Goal: Find specific page/section: Find specific page/section

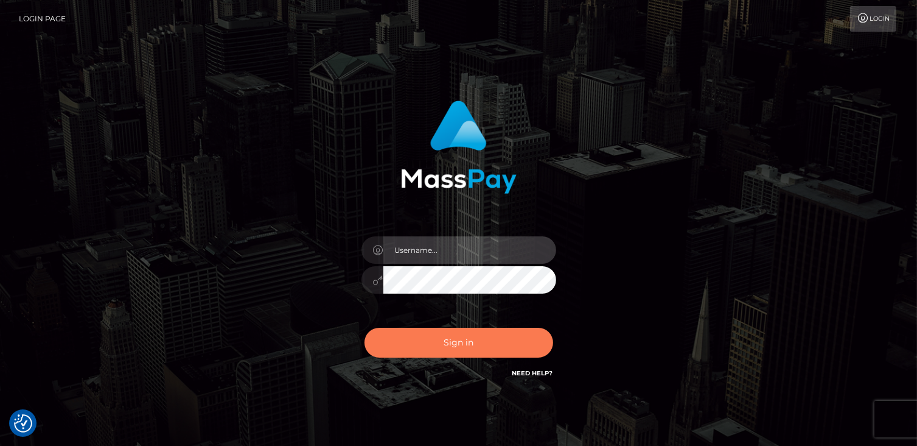
type input "catalinad"
click at [490, 351] on button "Sign in" at bounding box center [459, 343] width 189 height 30
type input "catalinad"
click at [480, 335] on button "Sign in" at bounding box center [459, 343] width 189 height 30
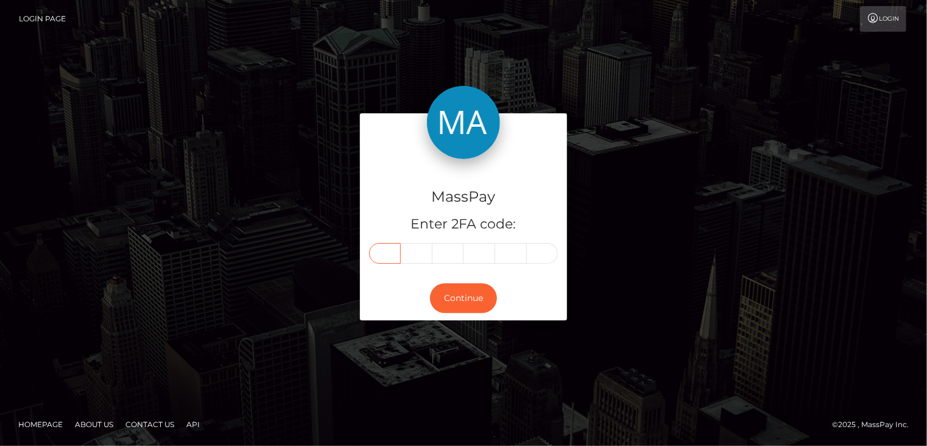
click at [382, 250] on input "text" at bounding box center [385, 253] width 32 height 21
type input "3"
type input "8"
type input "9"
type input "1"
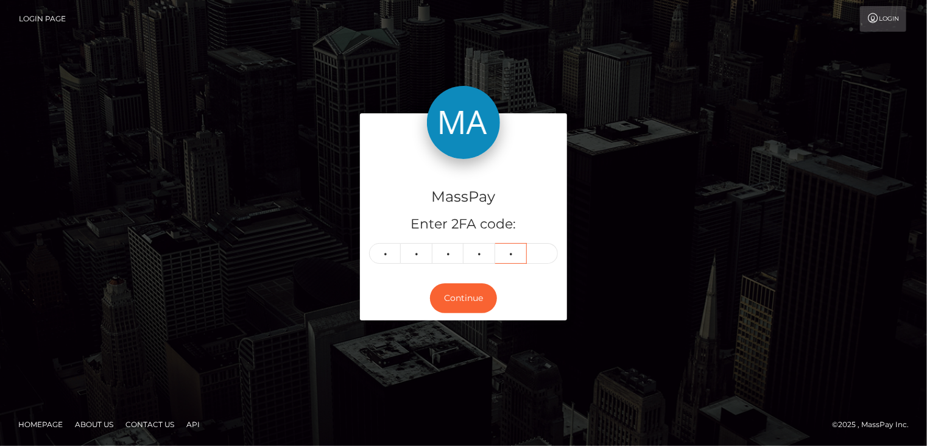
type input "2"
type input "9"
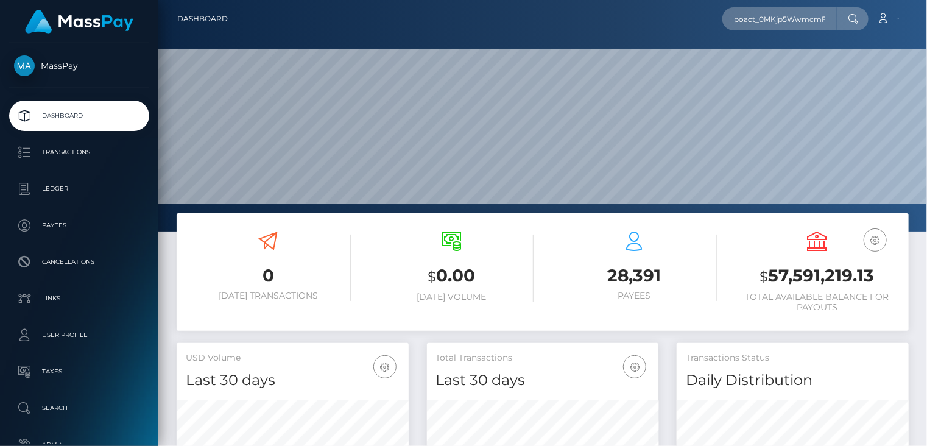
scroll to position [215, 231]
type input "poact_0MKjp5WwmcmF"
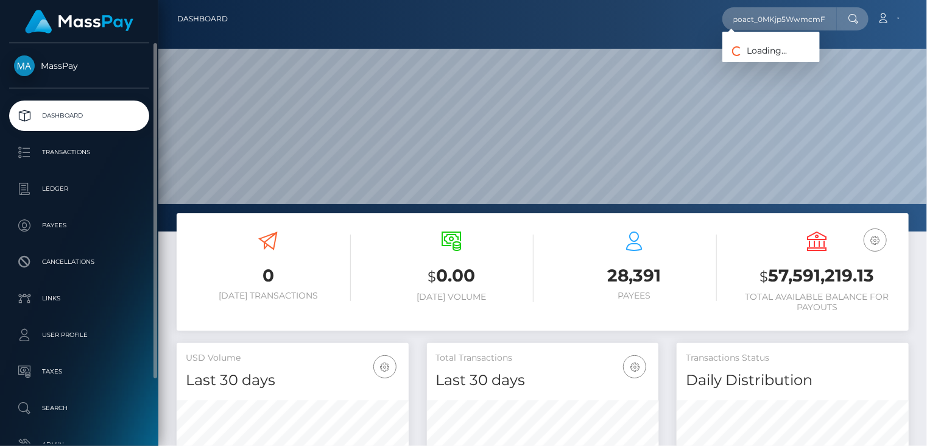
scroll to position [0, 0]
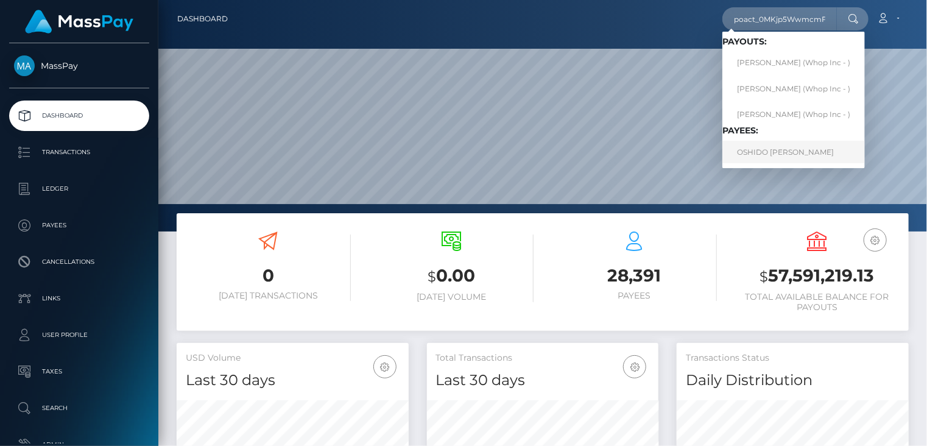
click at [815, 150] on link "OSHIDO CARL CHRISTIE" at bounding box center [793, 152] width 142 height 23
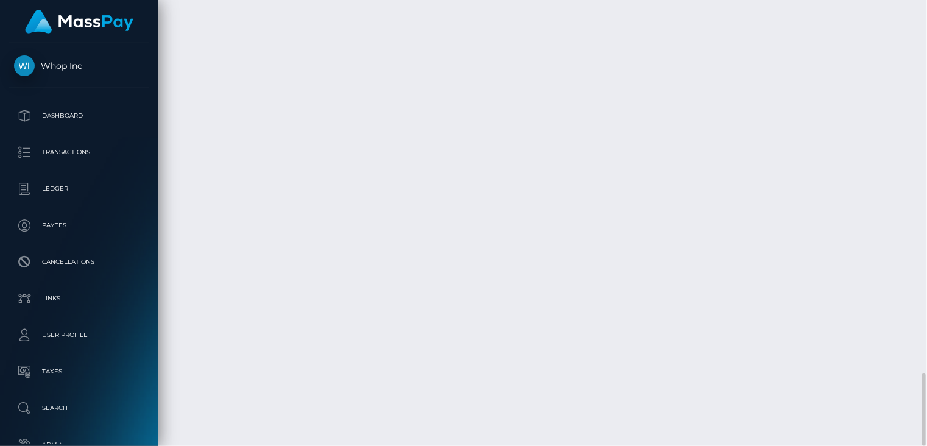
scroll to position [146, 231]
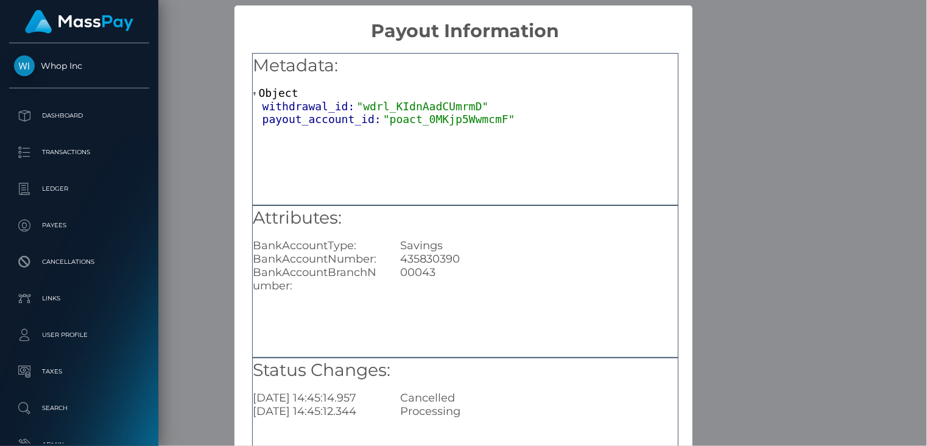
click at [738, 111] on div "× Payout Information Metadata: Object withdrawal_id: "wdrl_KIdnAadCUmrmD" payou…" at bounding box center [463, 223] width 927 height 446
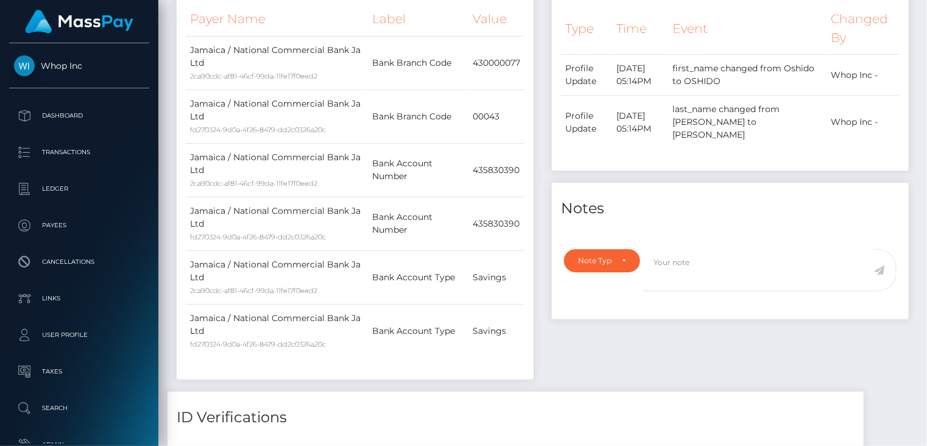
scroll to position [0, 0]
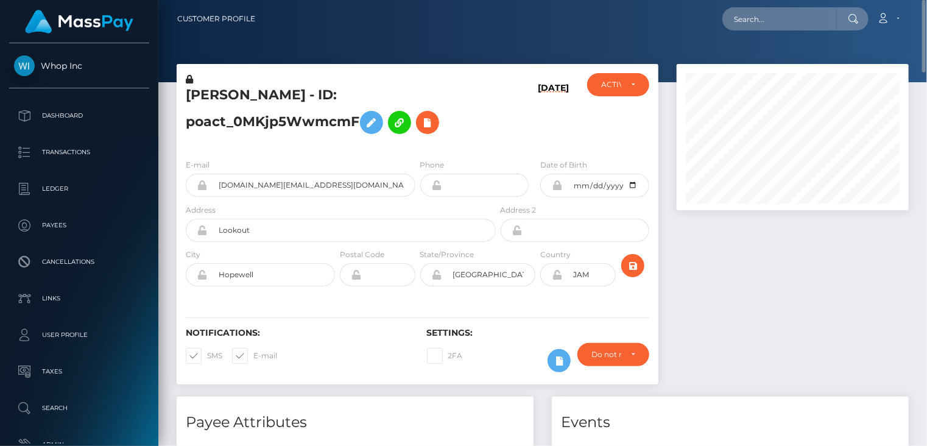
click at [222, 103] on h5 "OSHIDO CARL CHRISTIE - ID: poact_0MKjp5WwmcmF" at bounding box center [337, 113] width 303 height 54
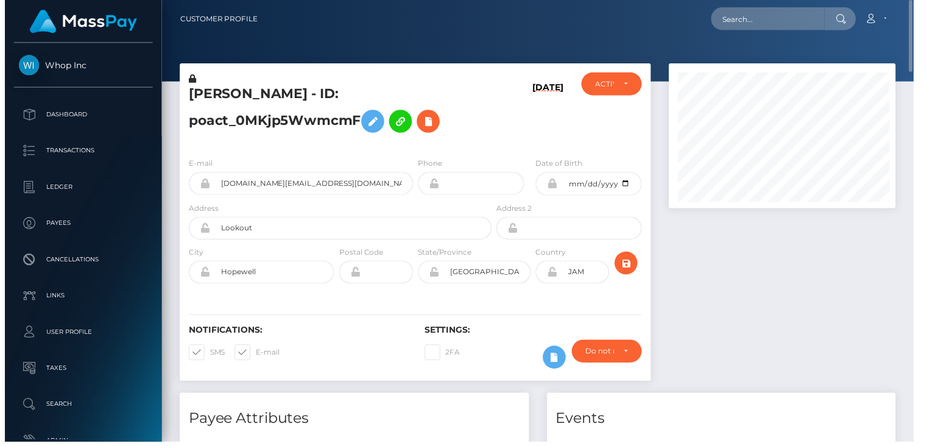
scroll to position [608603, 608518]
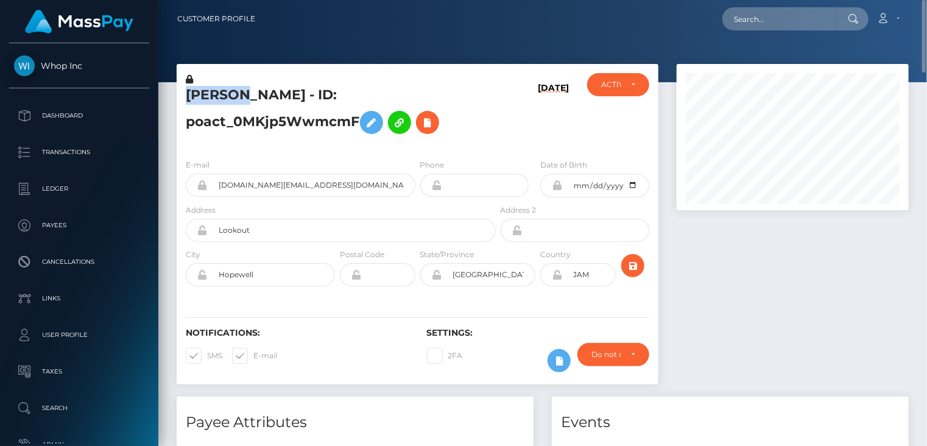
click at [222, 103] on h5 "OSHIDO CARL CHRISTIE - ID: poact_0MKjp5WwmcmF" at bounding box center [337, 113] width 303 height 54
copy h5 "OSHIDO"
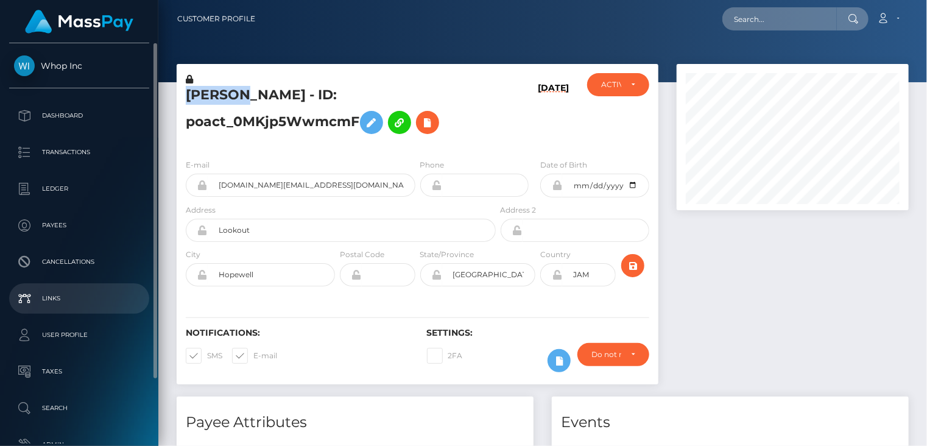
scroll to position [77, 0]
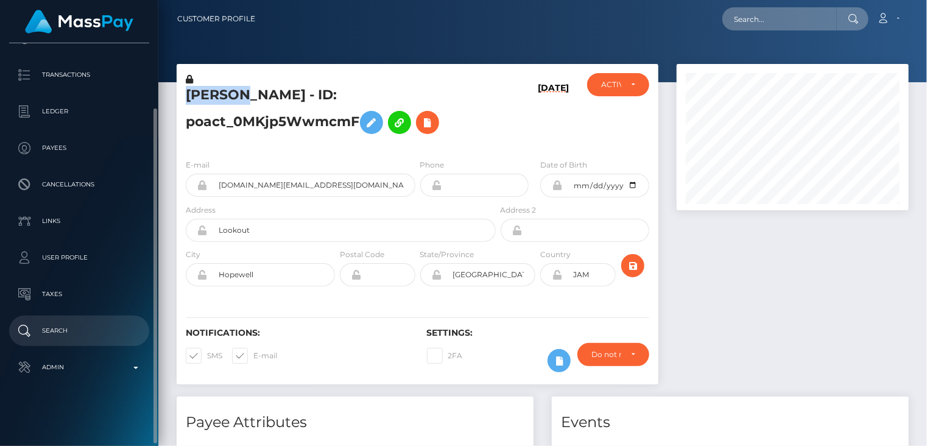
click at [89, 324] on p "Search" at bounding box center [79, 330] width 130 height 18
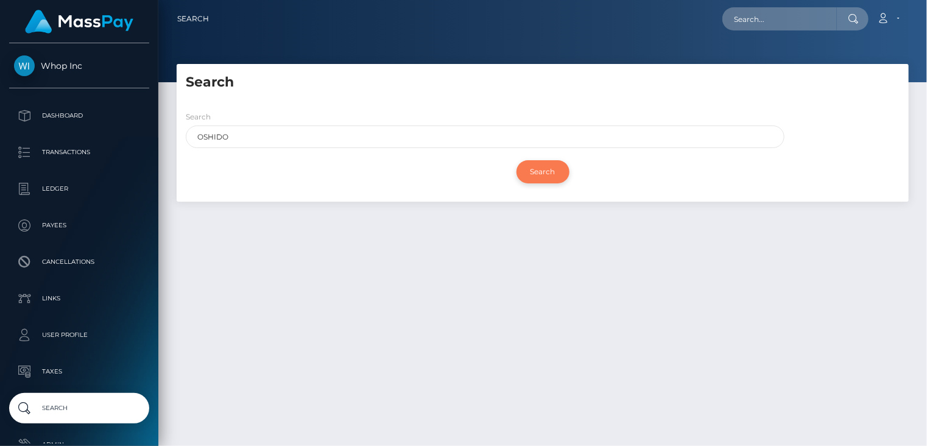
type input "OSHIDO"
click at [536, 176] on input "Search" at bounding box center [542, 171] width 53 height 23
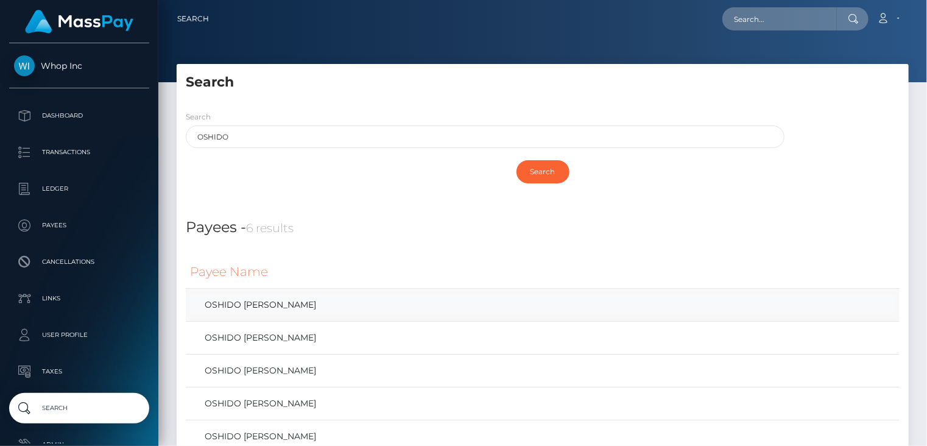
click at [308, 303] on link "OSHIDO CARL CHRISTIE" at bounding box center [542, 305] width 705 height 18
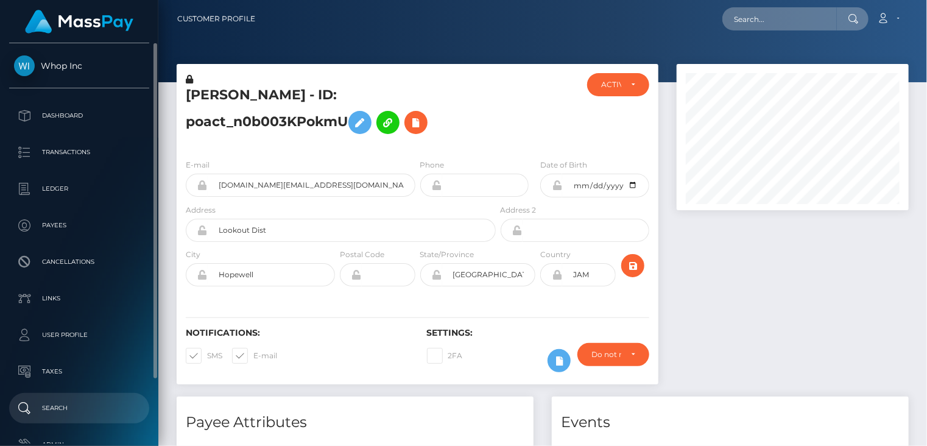
click at [61, 404] on p "Search" at bounding box center [79, 408] width 130 height 18
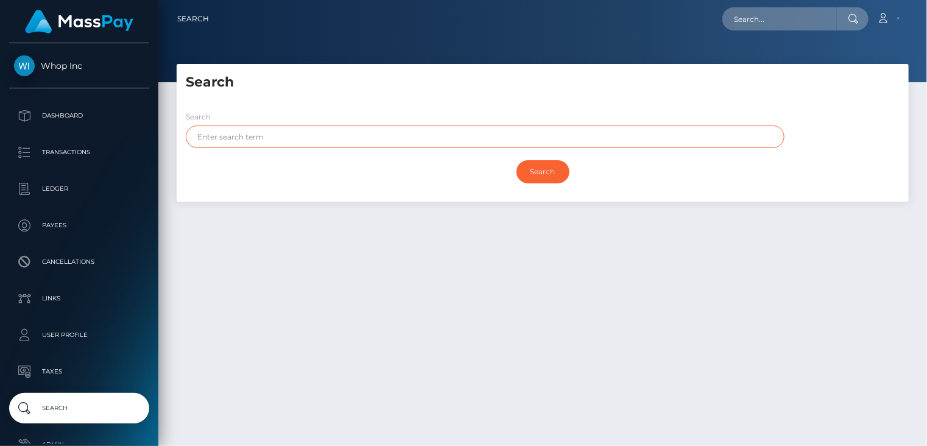
paste input "OSHIDO"
type input "OSHIDO"
click at [537, 173] on input "Search" at bounding box center [542, 171] width 53 height 23
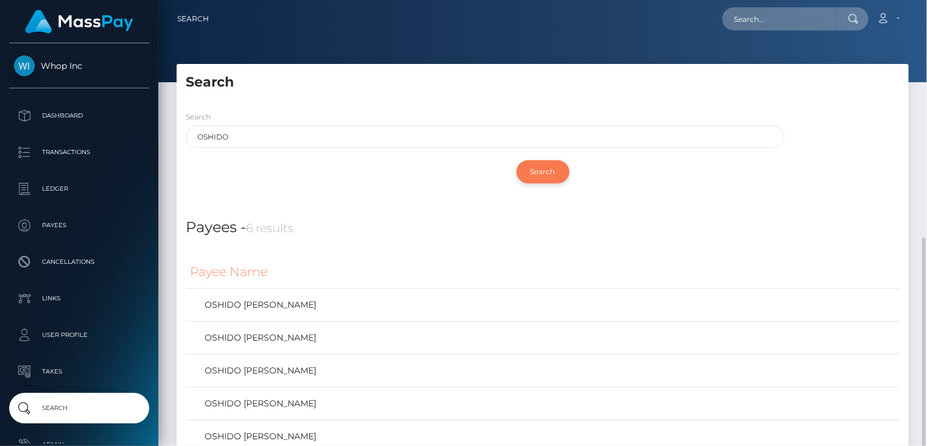
scroll to position [134, 0]
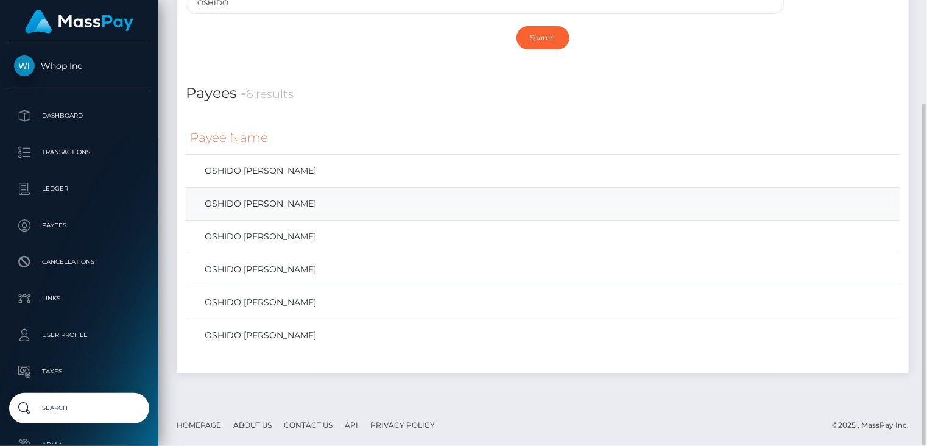
click at [314, 206] on link "OSHIDO CARL CHRISTIE" at bounding box center [542, 204] width 705 height 18
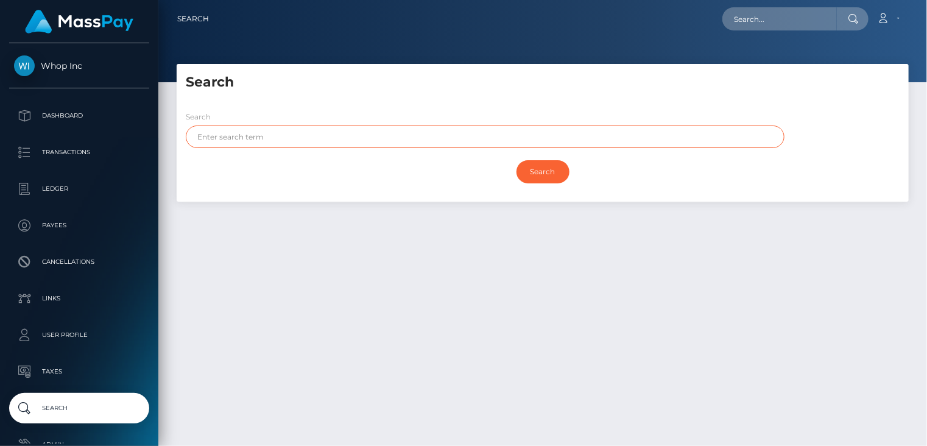
paste input "OSHIDO"
type input "OSHIDO"
click at [550, 177] on input "Search" at bounding box center [542, 171] width 53 height 23
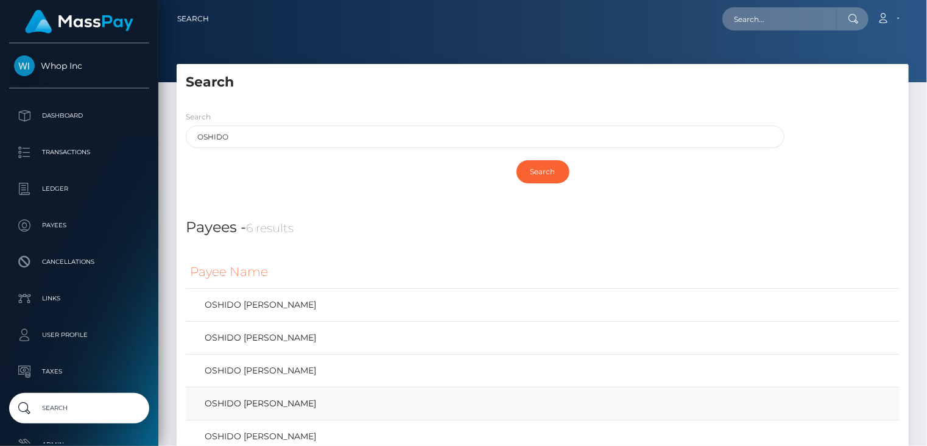
click at [250, 404] on link "OSHIDO CARL CHRISTIE" at bounding box center [542, 403] width 705 height 18
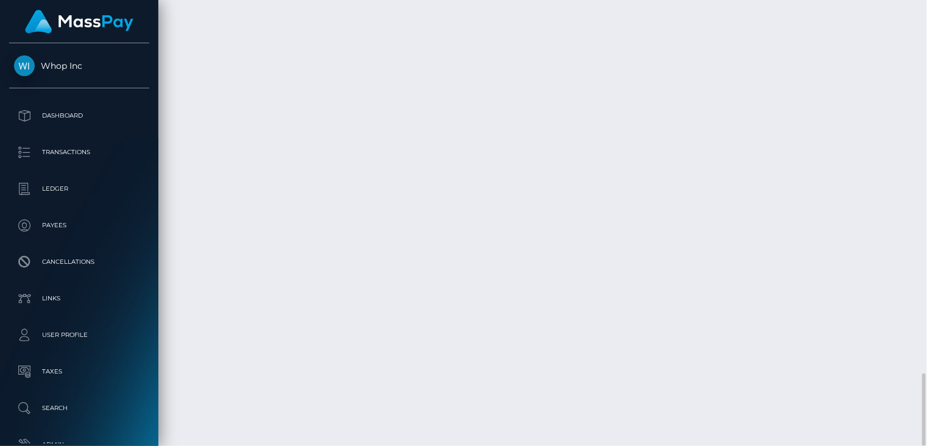
scroll to position [146, 231]
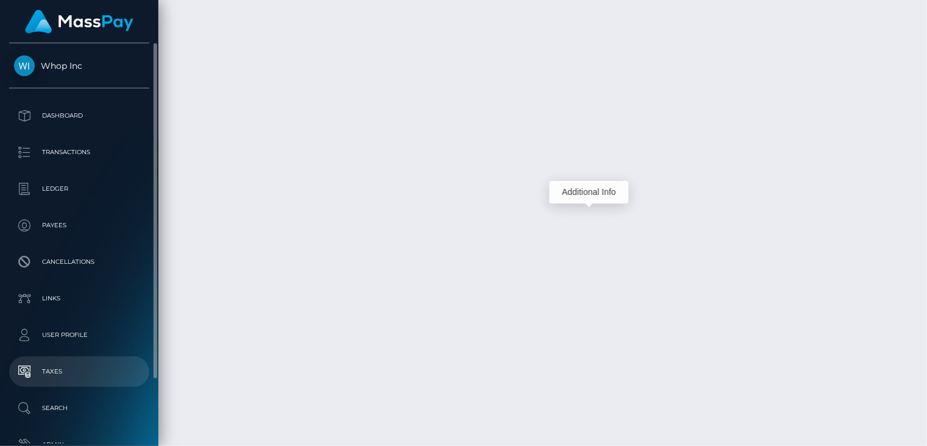
drag, startPoint x: 499, startPoint y: 217, endPoint x: 128, endPoint y: 356, distance: 395.9
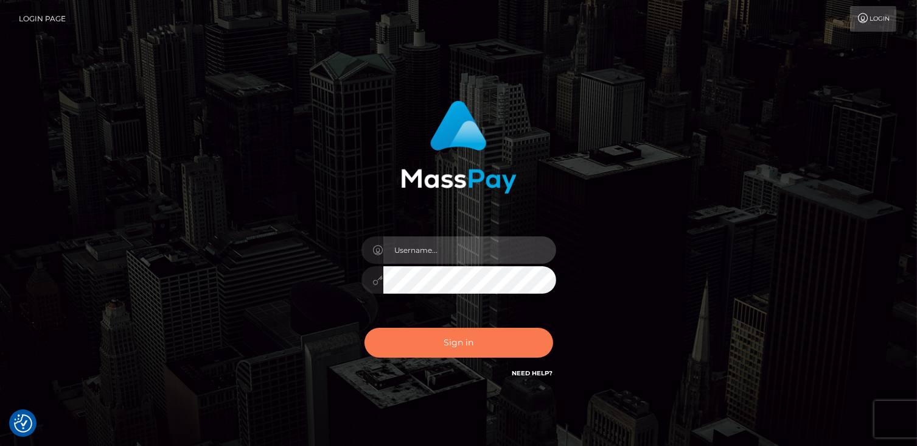
type input "catalinad"
click at [438, 329] on button "Sign in" at bounding box center [459, 343] width 189 height 30
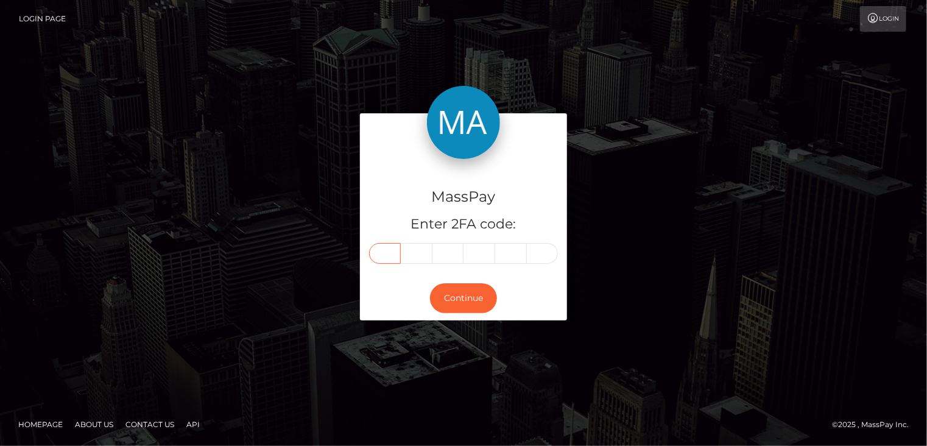
click at [380, 250] on input "text" at bounding box center [385, 253] width 32 height 21
type input "3"
type input "7"
type input "0"
type input "2"
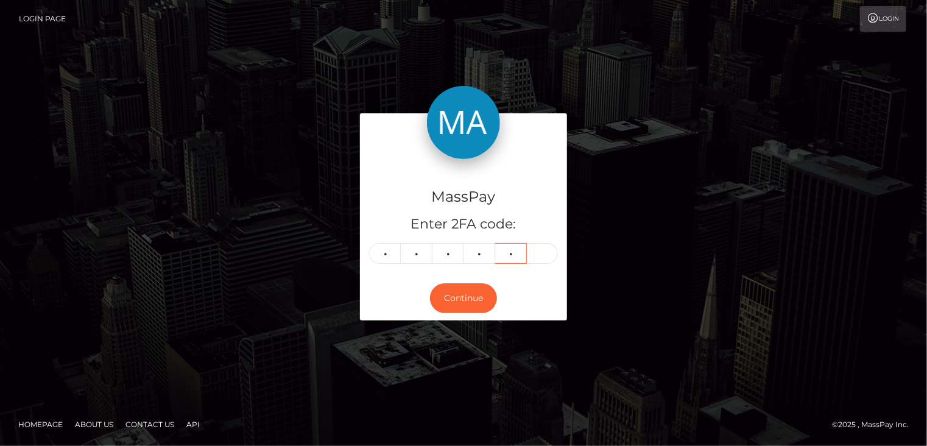
type input "4"
type input "3"
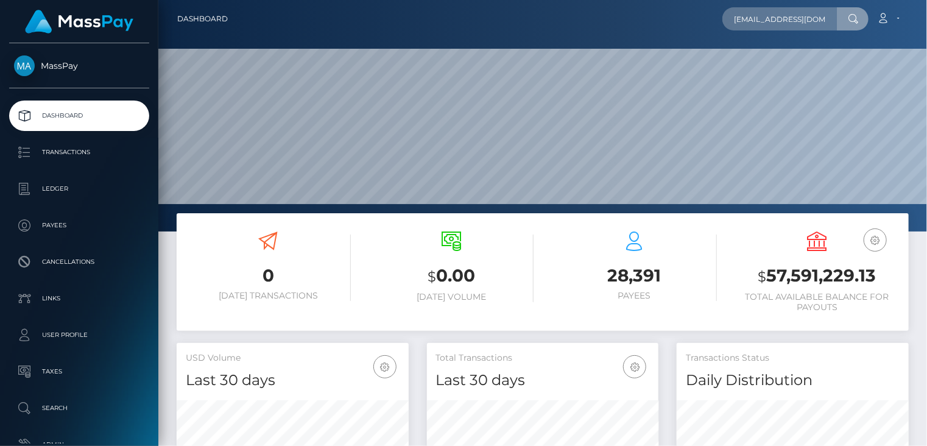
scroll to position [0, 45]
type input "[EMAIL_ADDRESS][DOMAIN_NAME]"
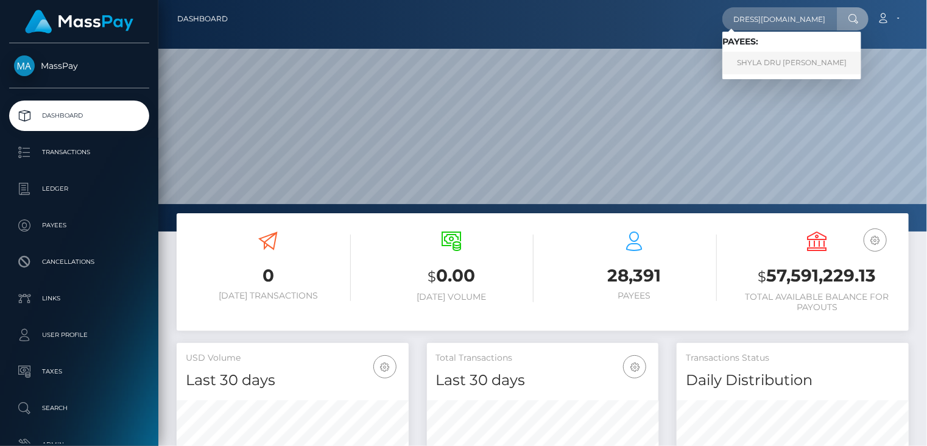
click at [783, 61] on link "SHYLA DRU YANKTON YANKTON" at bounding box center [791, 63] width 139 height 23
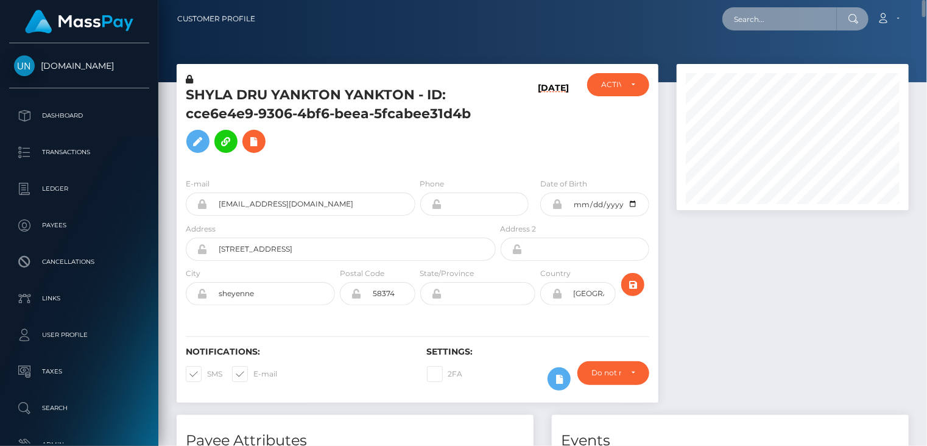
click at [746, 21] on input "text" at bounding box center [779, 18] width 114 height 23
paste input "aahyseni@gmail.com"
type input "aahyseni@gmail.com"
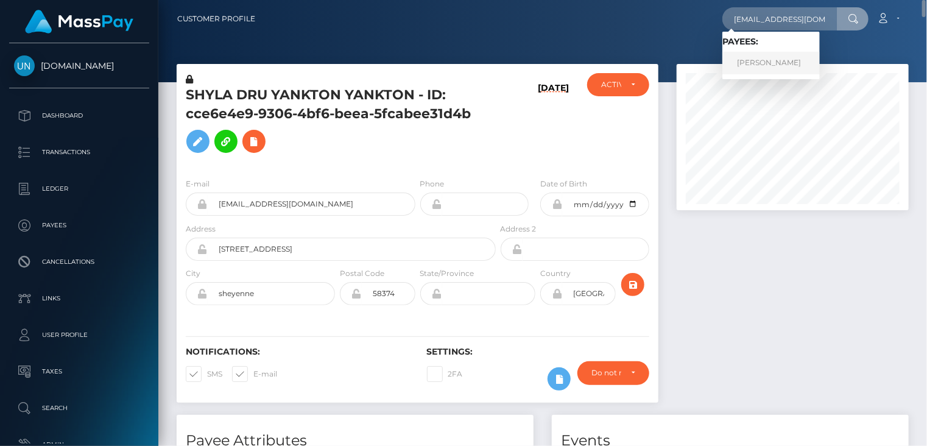
click at [752, 61] on link "ALBAN HYSENI" at bounding box center [770, 63] width 97 height 23
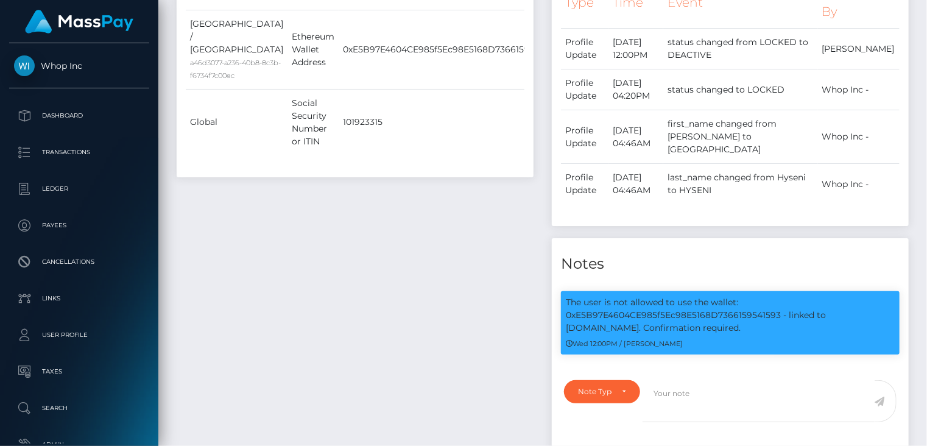
scroll to position [66, 0]
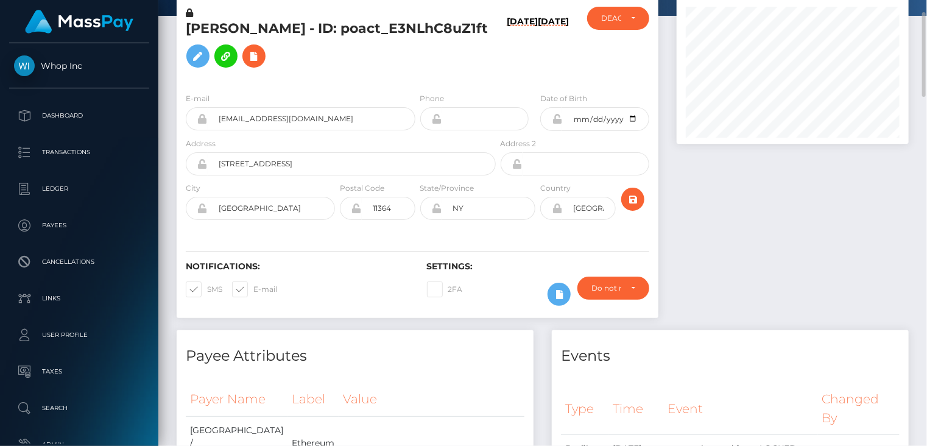
click at [307, 32] on h5 "[PERSON_NAME] - ID: poact_E3NLhC8uZ1ft" at bounding box center [337, 46] width 303 height 54
copy h5 "[PERSON_NAME] - ID: poact_E3NLhC8uZ1ft"
